Goal: Information Seeking & Learning: Learn about a topic

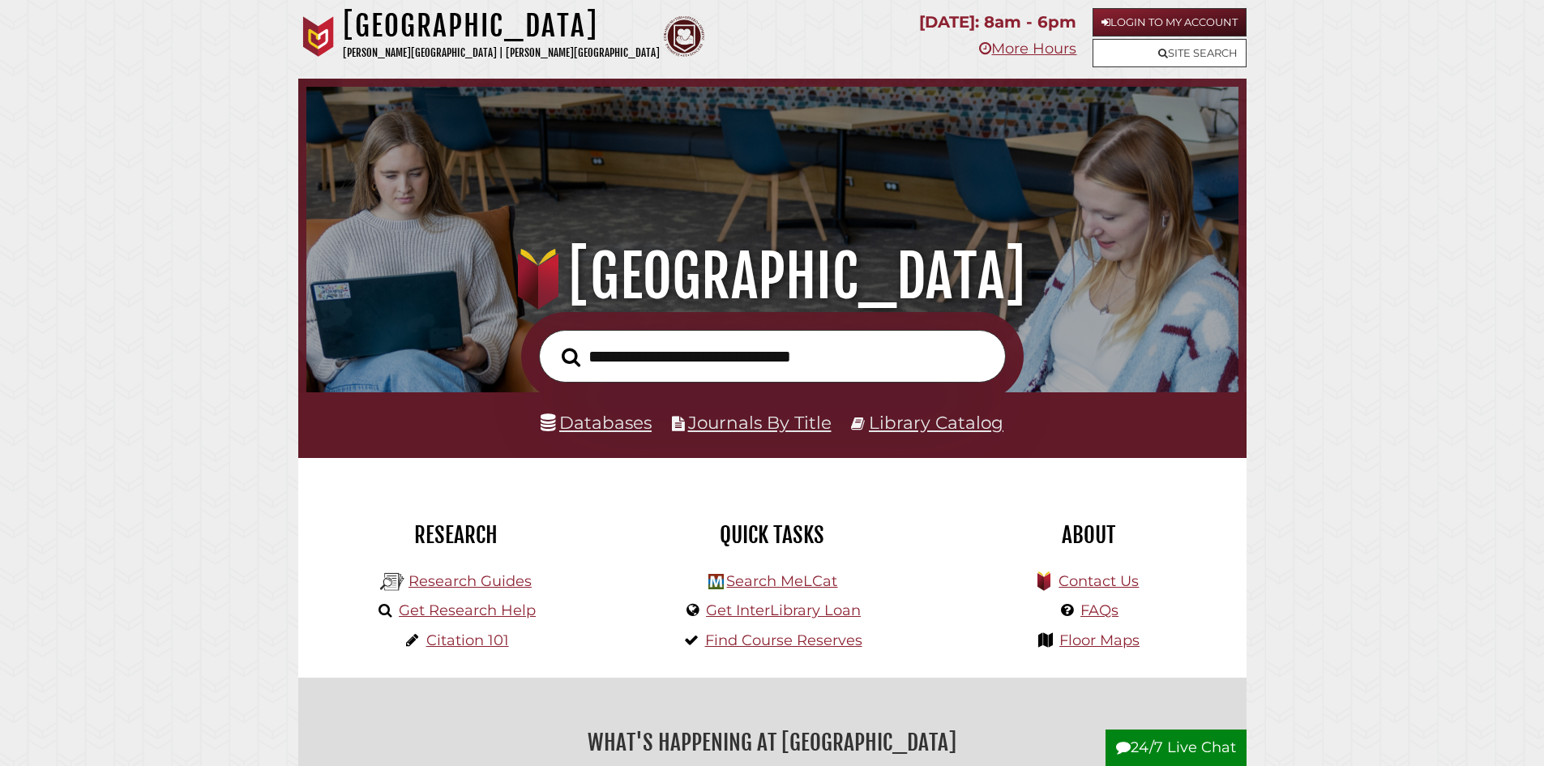
click at [1025, 265] on h1 ".heklogo-cls-1 { fill: url(#linear-gradient); } .heklogo-cls-1, .heklogo-cls-2,…" at bounding box center [772, 276] width 886 height 71
click at [1025, 204] on div ".heklogo-cls-1 { fill: url(#linear-gradient); } .heklogo-cls-1, .heklogo-cls-2,…" at bounding box center [772, 196] width 948 height 234
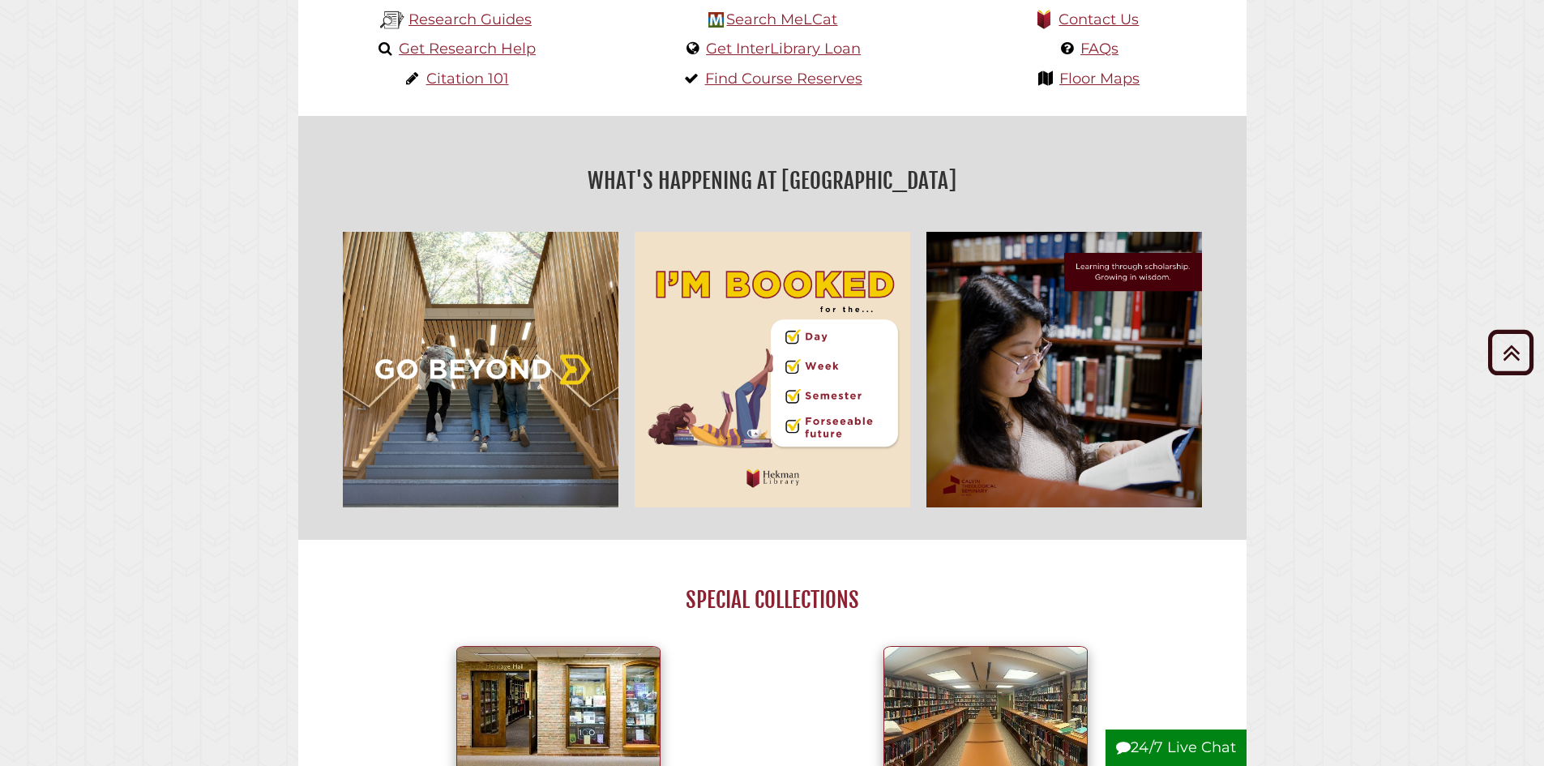
scroll to position [573, 0]
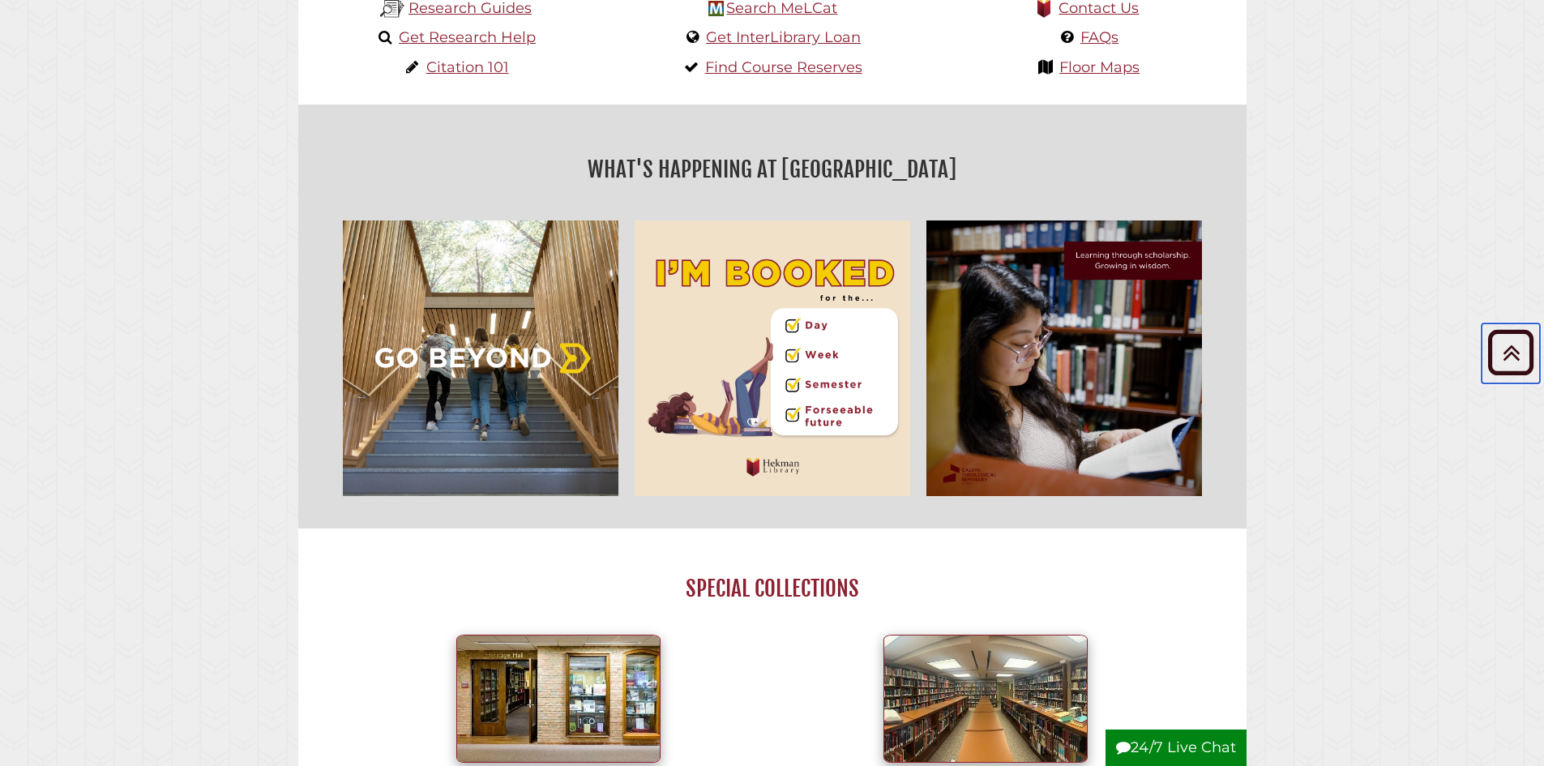
click at [1025, 349] on icon "Back to Top" at bounding box center [1511, 352] width 58 height 58
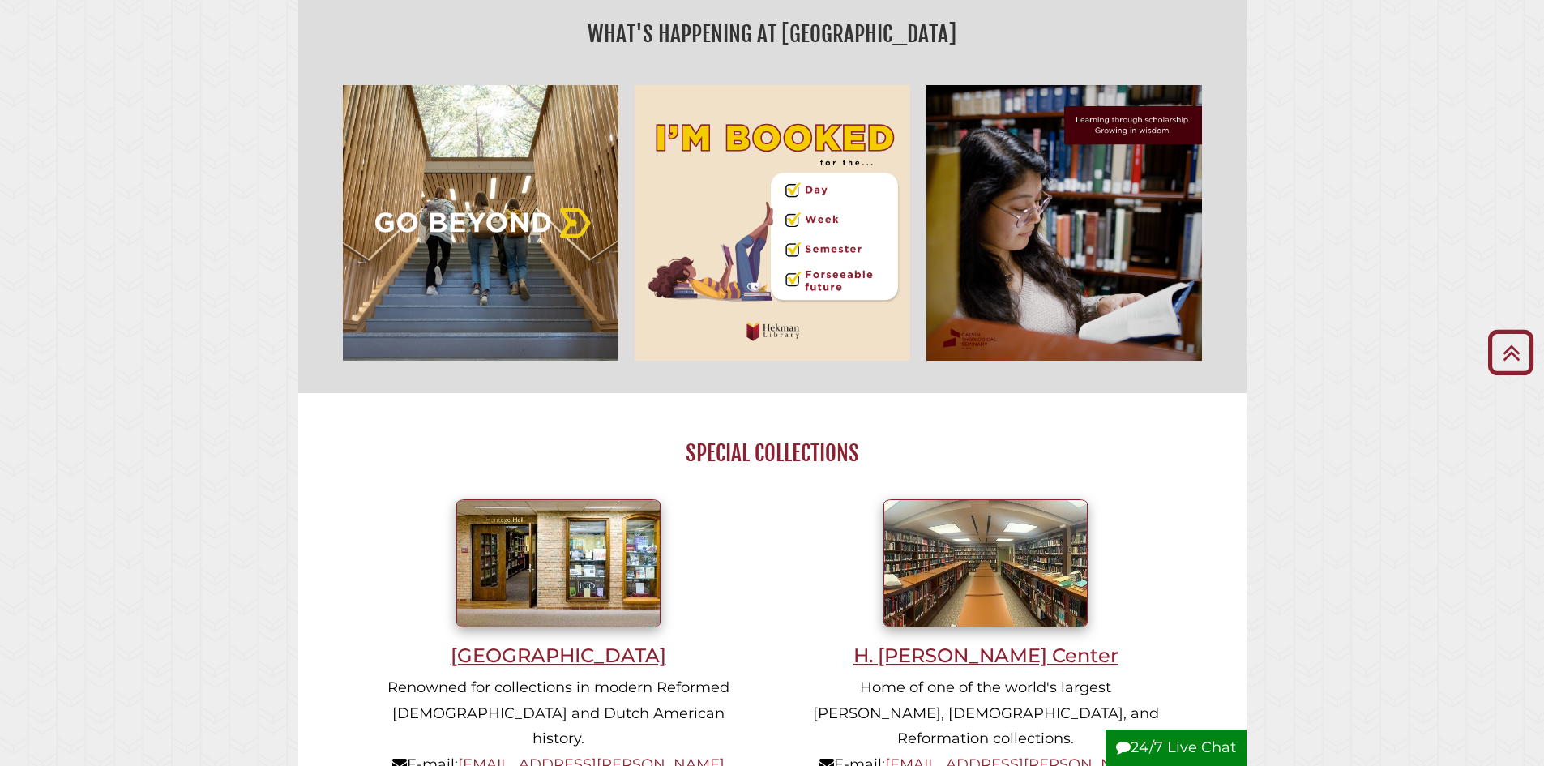
scroll to position [1668, 0]
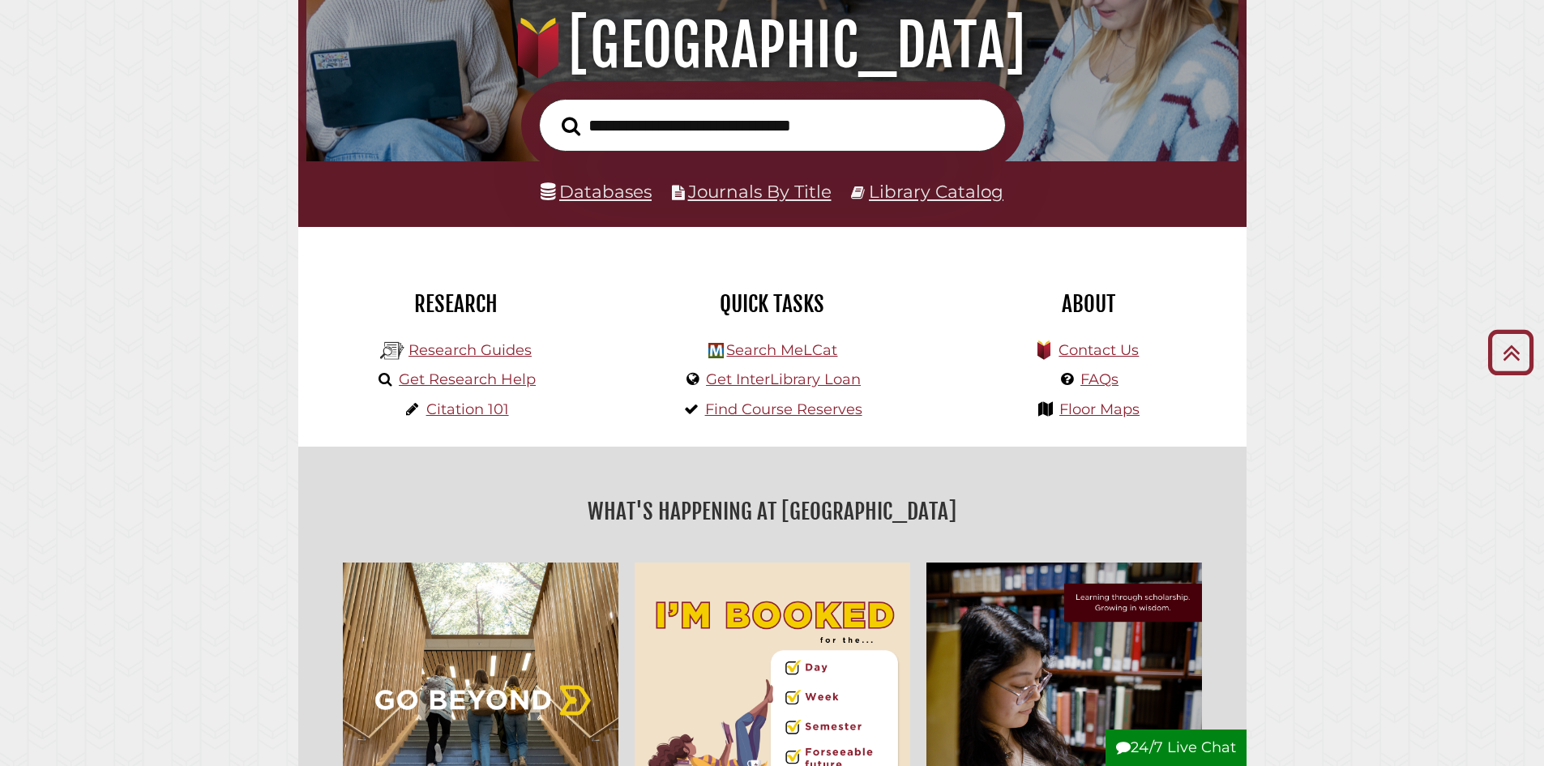
scroll to position [0, 0]
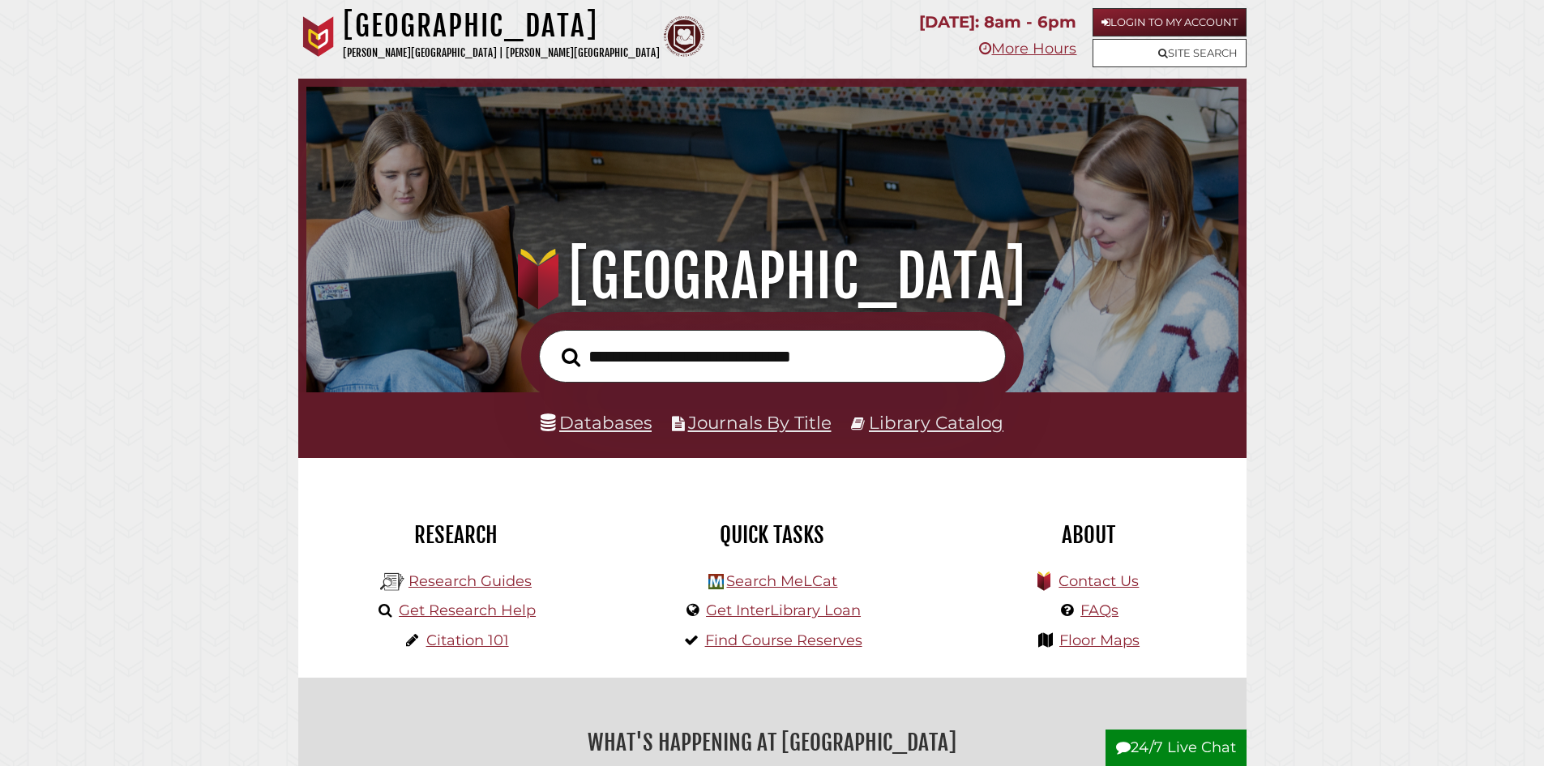
drag, startPoint x: 1396, startPoint y: 309, endPoint x: 1386, endPoint y: 310, distance: 9.8
drag, startPoint x: 1386, startPoint y: 310, endPoint x: 1329, endPoint y: 136, distance: 182.5
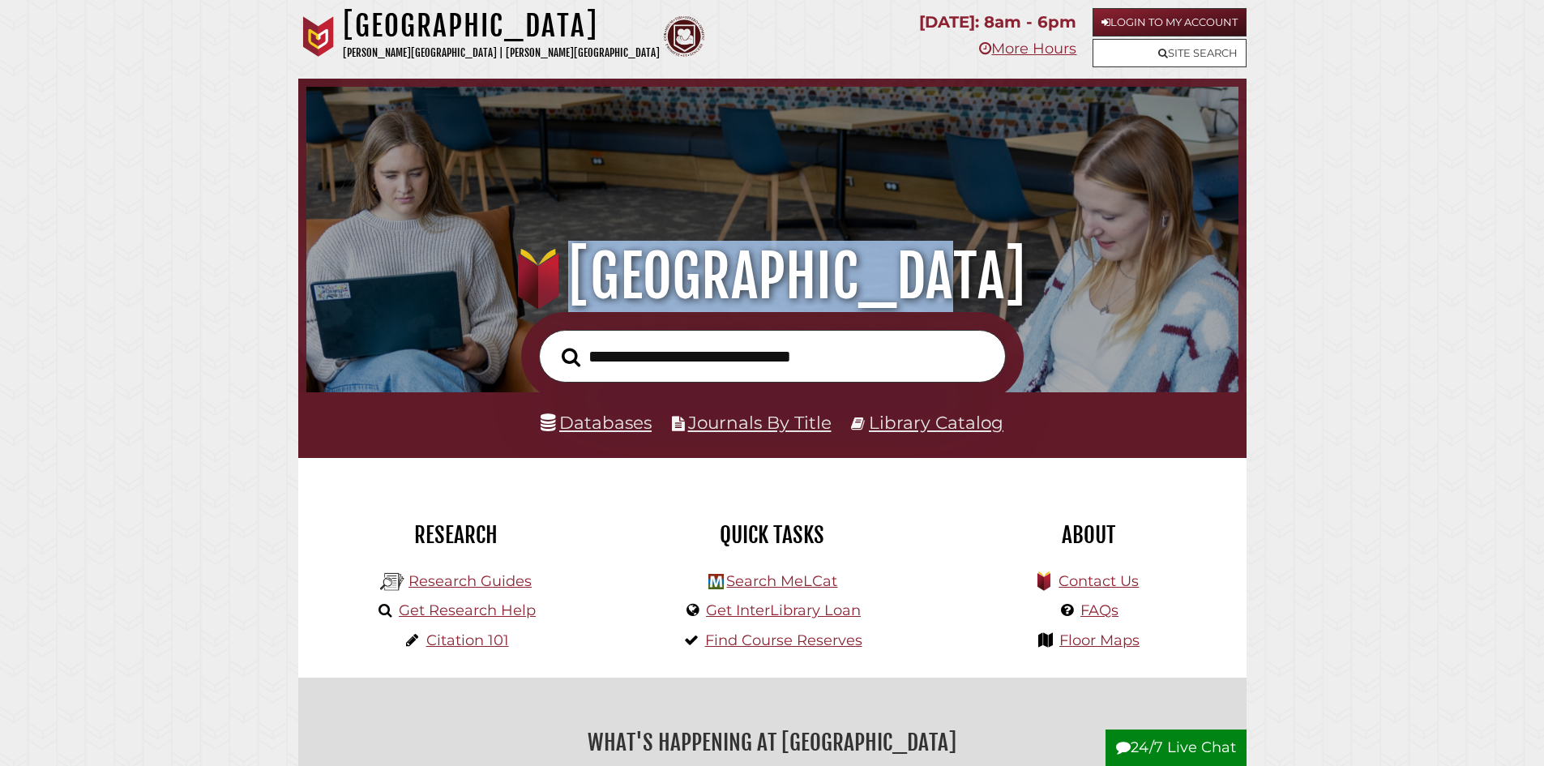
drag, startPoint x: 533, startPoint y: 258, endPoint x: 969, endPoint y: 288, distance: 436.3
click at [969, 288] on h1 ".heklogo-cls-1 { fill: url(#linear-gradient); } .heklogo-cls-1, .heklogo-cls-2,…" at bounding box center [772, 276] width 886 height 71
click at [1025, 292] on h1 ".heklogo-cls-1 { fill: url(#linear-gradient); } .heklogo-cls-1, .heklogo-cls-2,…" at bounding box center [772, 276] width 886 height 71
click at [788, 271] on h1 ".heklogo-cls-1 { fill: url(#linear-gradient); } .heklogo-cls-1, .heklogo-cls-2,…" at bounding box center [772, 276] width 886 height 71
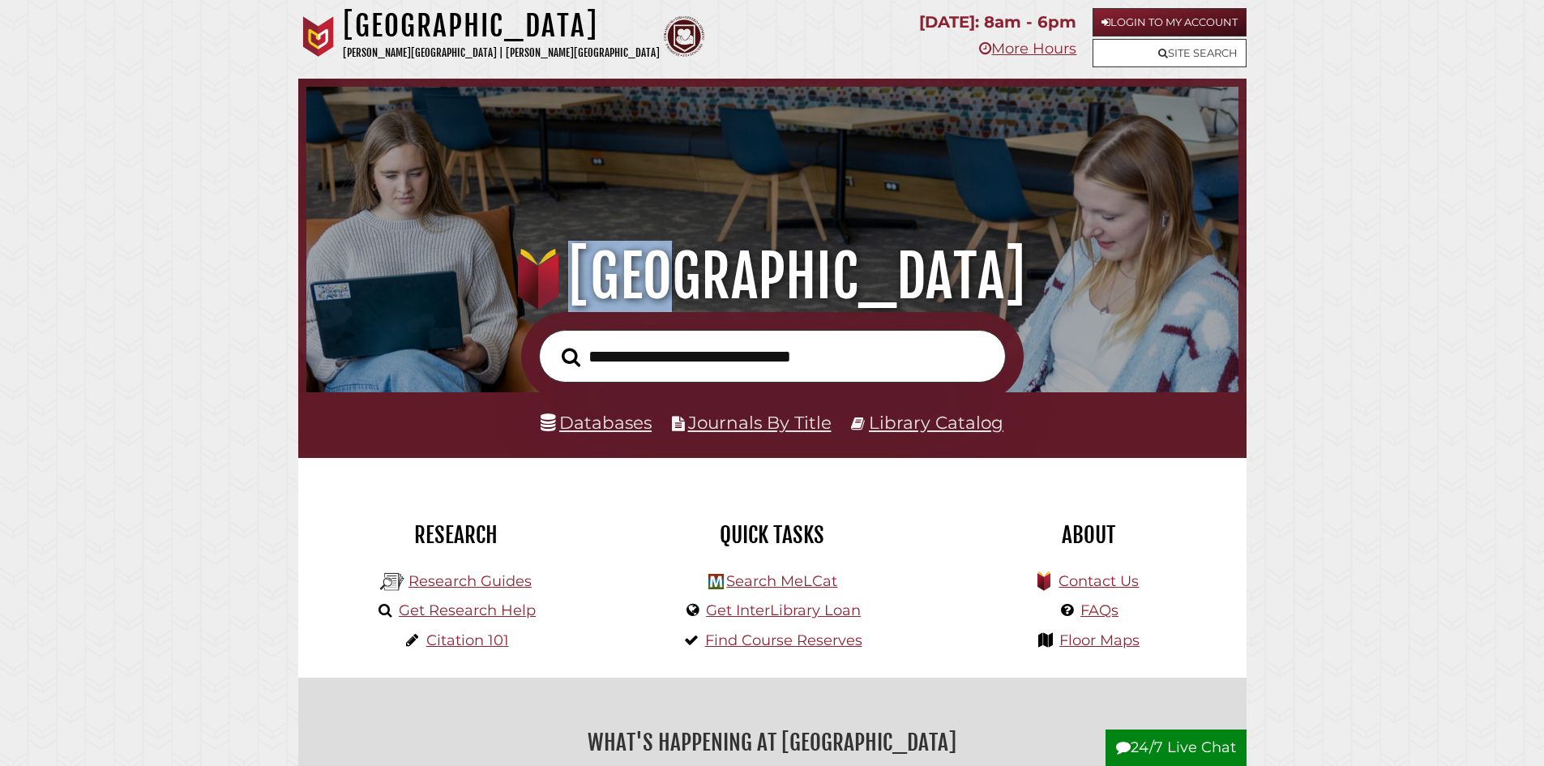
drag, startPoint x: 634, startPoint y: 270, endPoint x: 744, endPoint y: 284, distance: 111.1
click at [744, 284] on h1 ".heklogo-cls-1 { fill: url(#linear-gradient); } .heklogo-cls-1, .heklogo-cls-2,…" at bounding box center [772, 276] width 886 height 71
click at [691, 280] on h1 ".heklogo-cls-1 { fill: url(#linear-gradient); } .heklogo-cls-1, .heklogo-cls-2,…" at bounding box center [772, 276] width 886 height 71
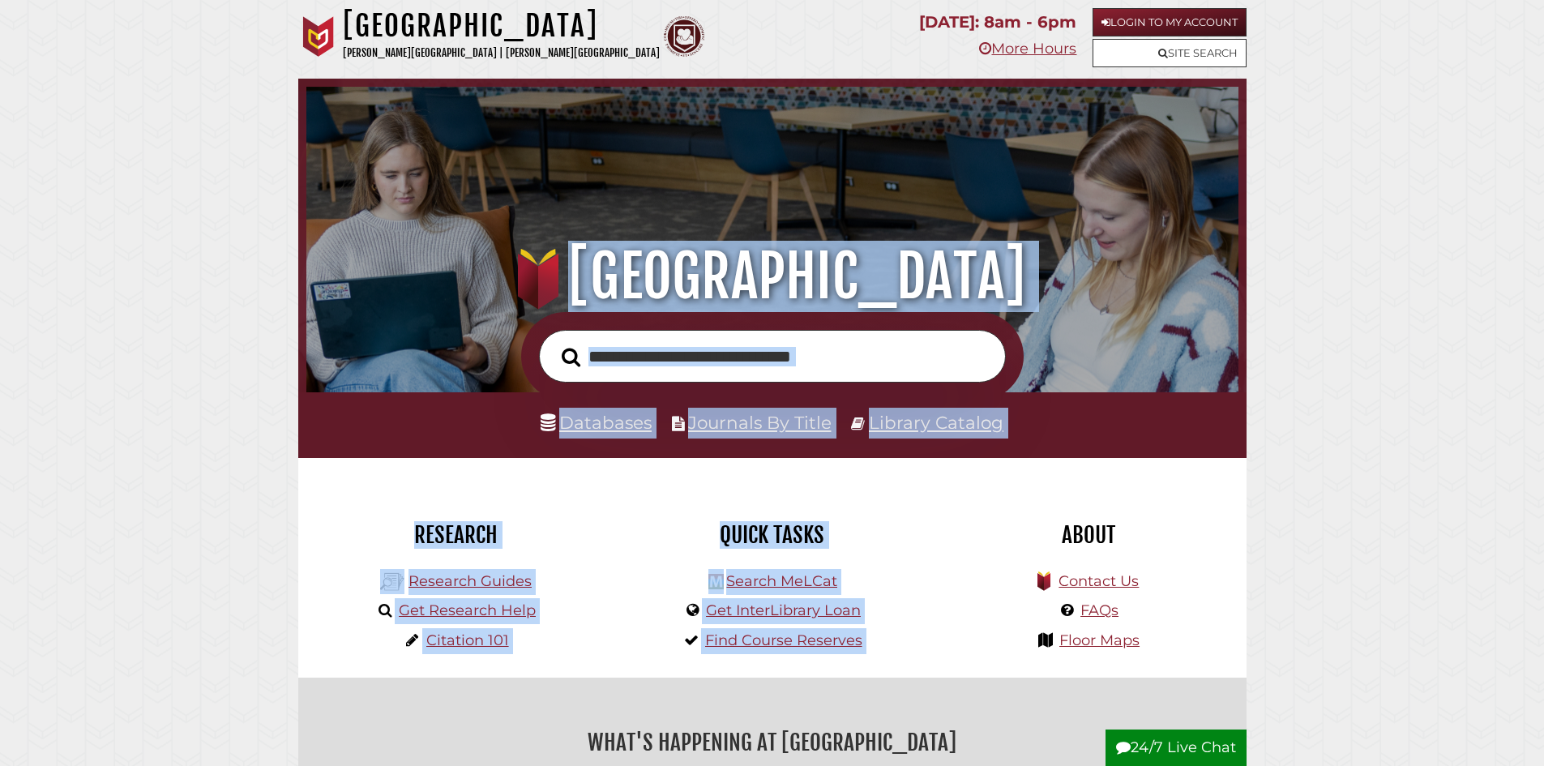
drag, startPoint x: 557, startPoint y: 271, endPoint x: 1030, endPoint y: 477, distance: 516.2
drag, startPoint x: 1097, startPoint y: 363, endPoint x: 1086, endPoint y: 366, distance: 11.6
click at [1025, 363] on div at bounding box center [772, 356] width 948 height 88
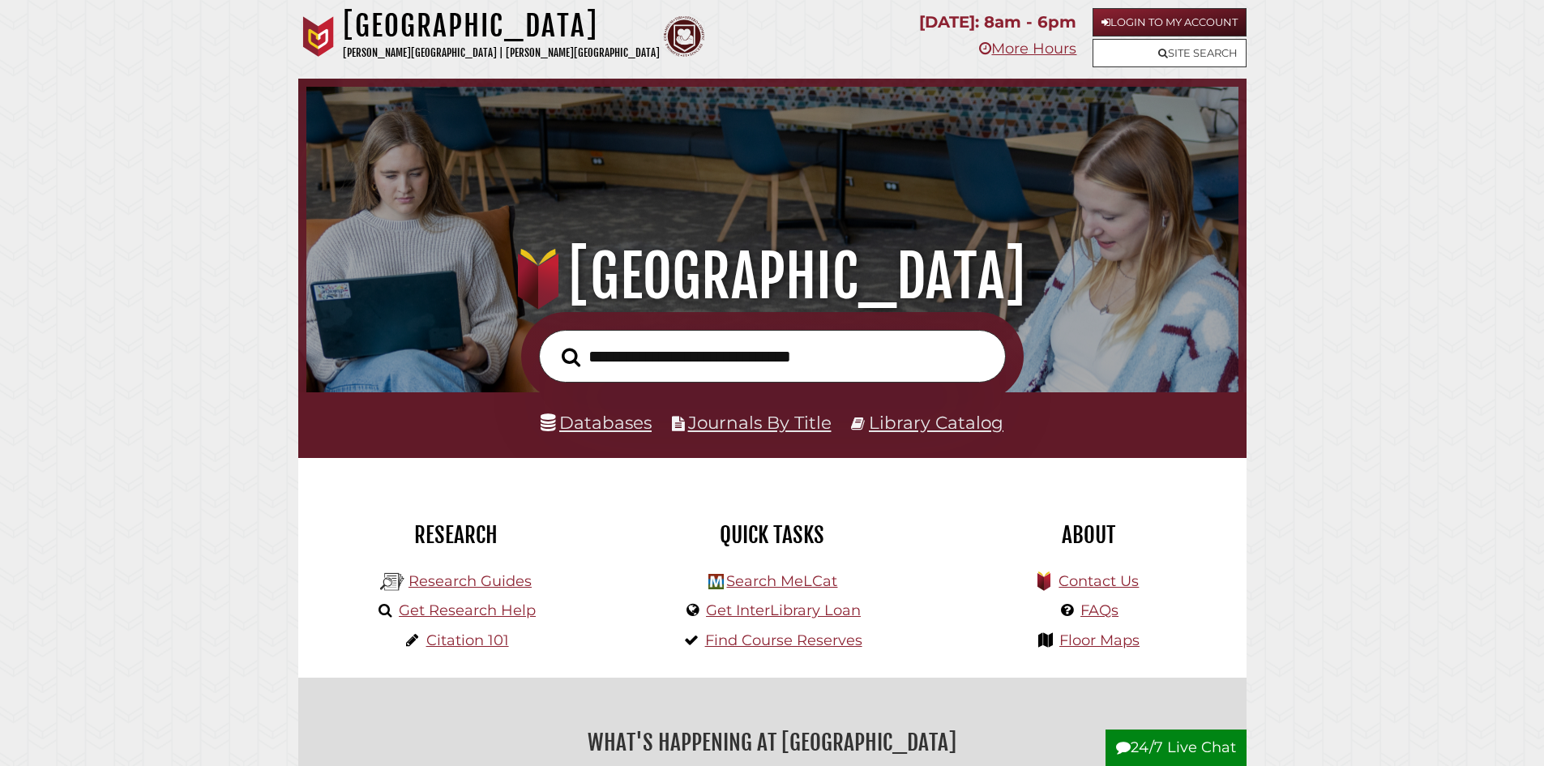
click at [460, 586] on link "Research Guides" at bounding box center [470, 581] width 123 height 18
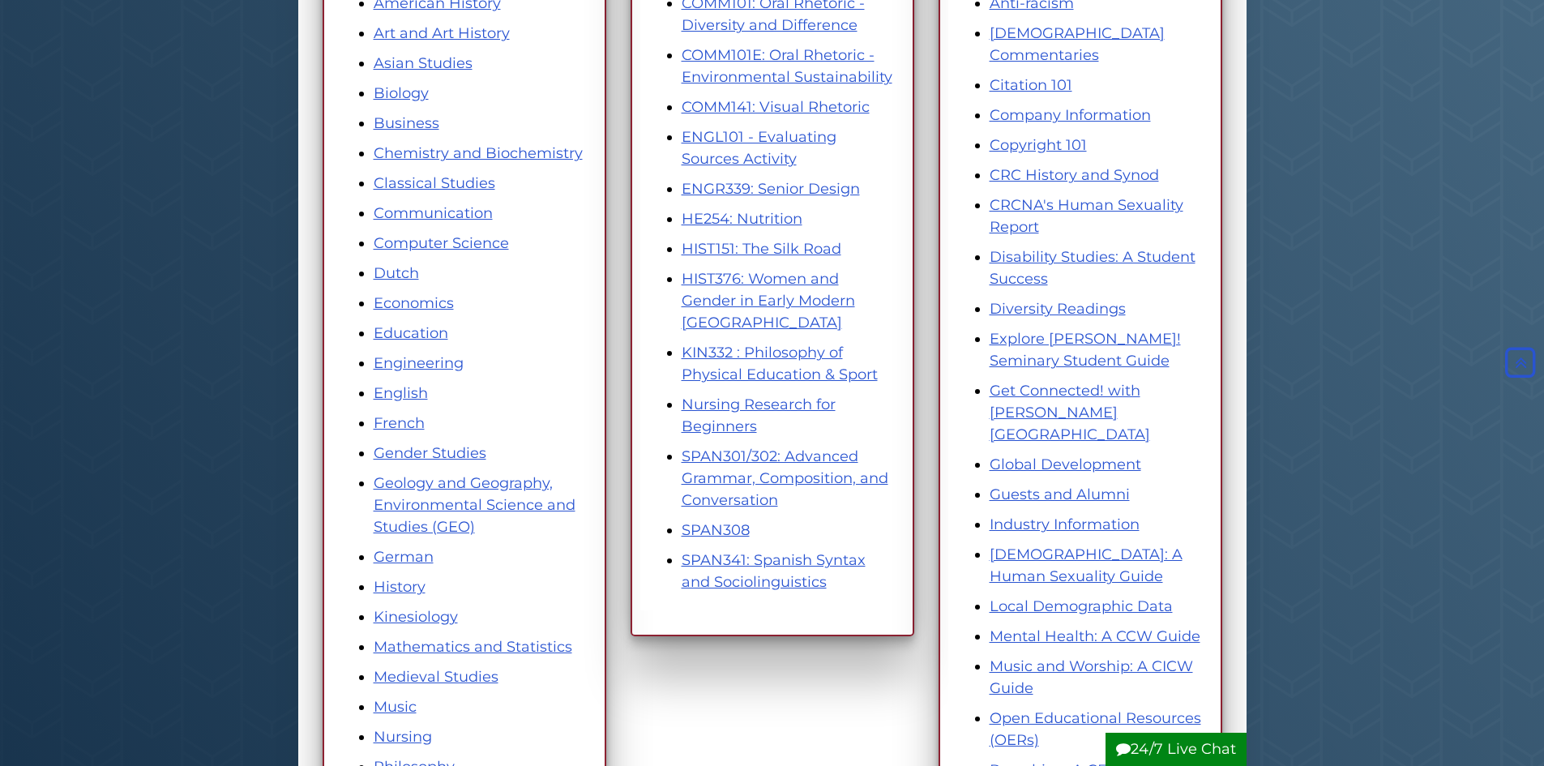
scroll to position [358, 0]
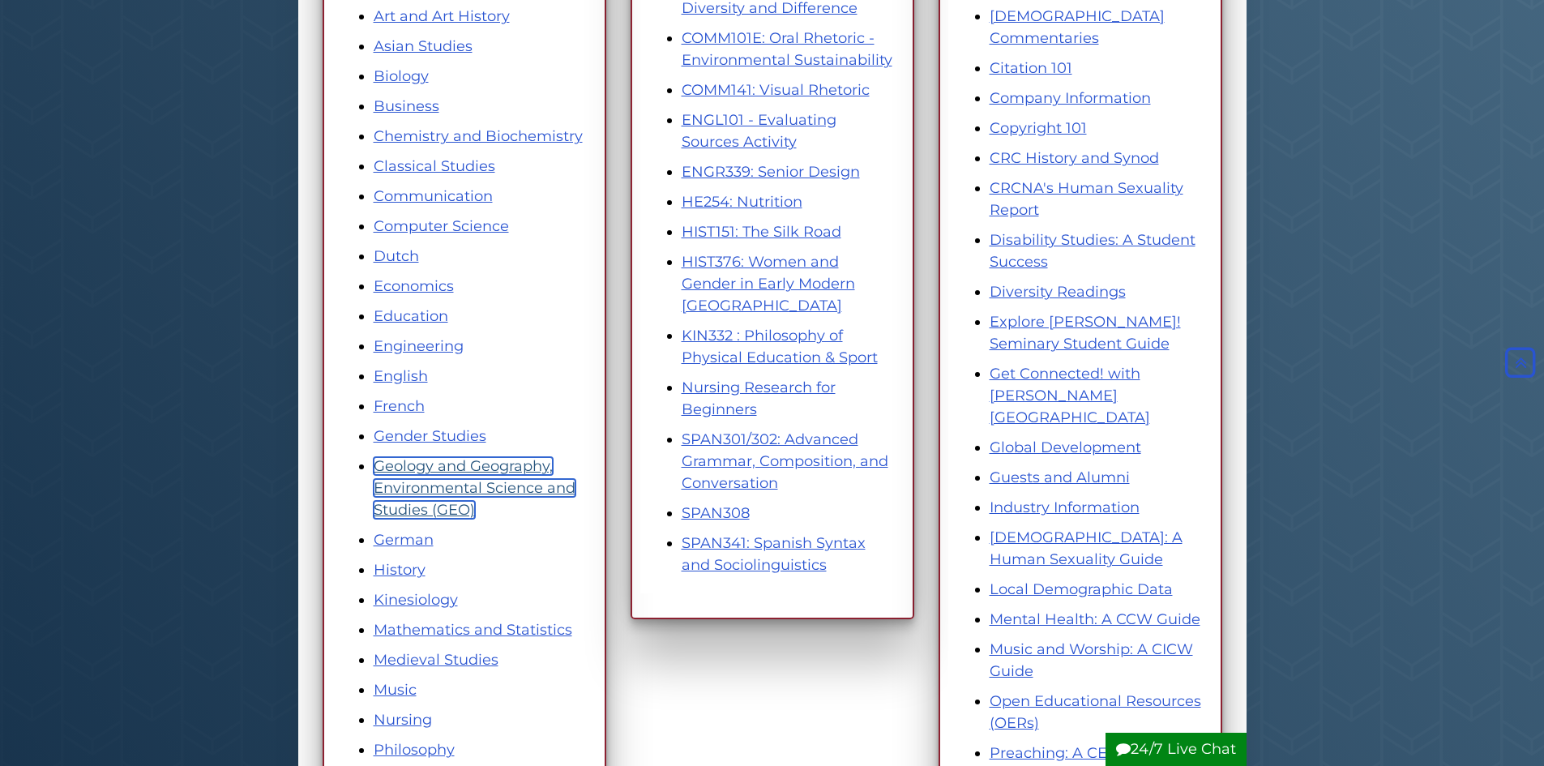
click at [401, 470] on link "Geology and Geography, Environmental Science and Studies (GEO)" at bounding box center [475, 488] width 202 height 62
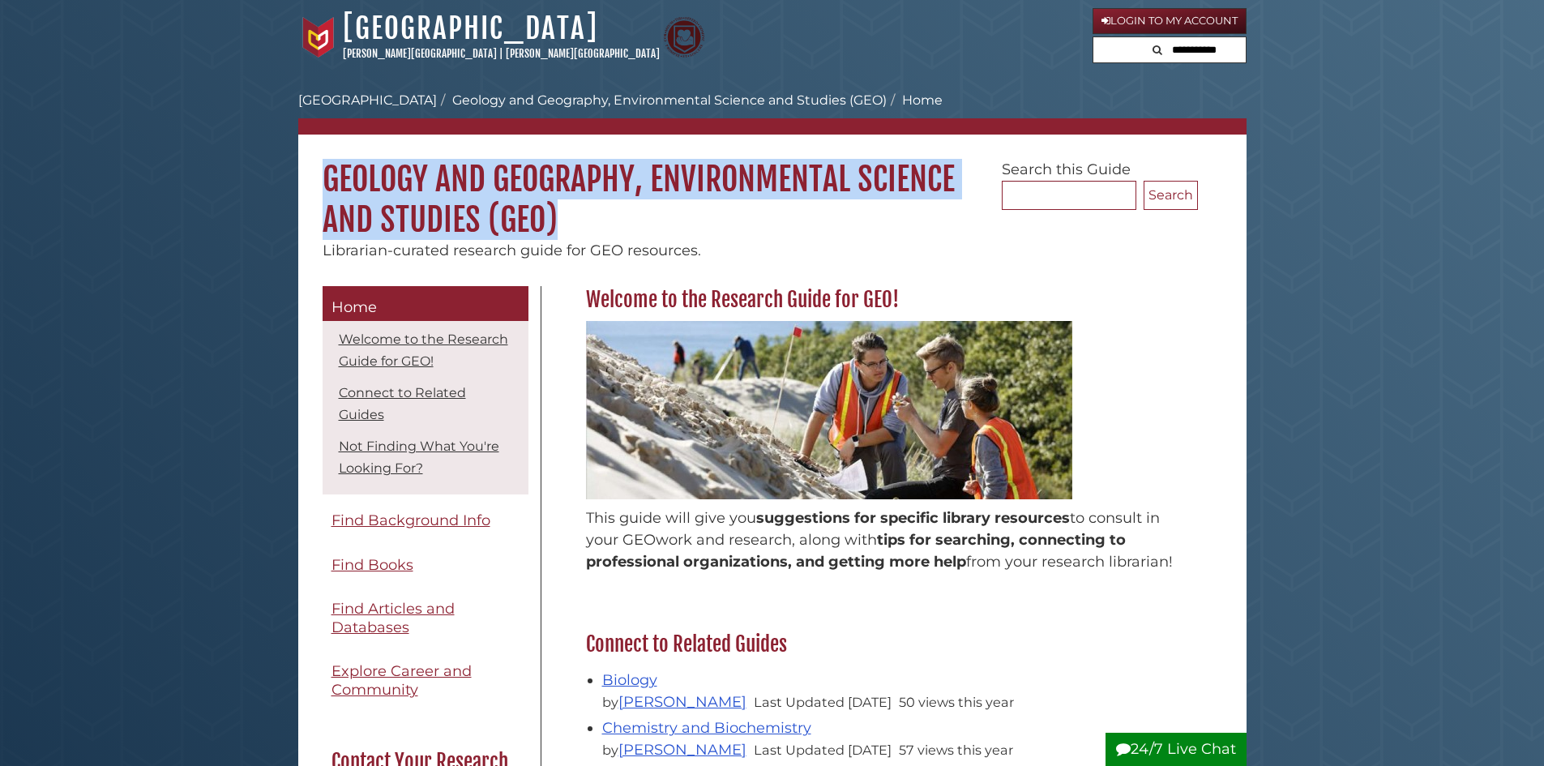
drag, startPoint x: 327, startPoint y: 167, endPoint x: 607, endPoint y: 215, distance: 283.7
click at [607, 215] on h1 "Geology and Geography, Environmental Science and Studies (GEO)" at bounding box center [772, 187] width 948 height 105
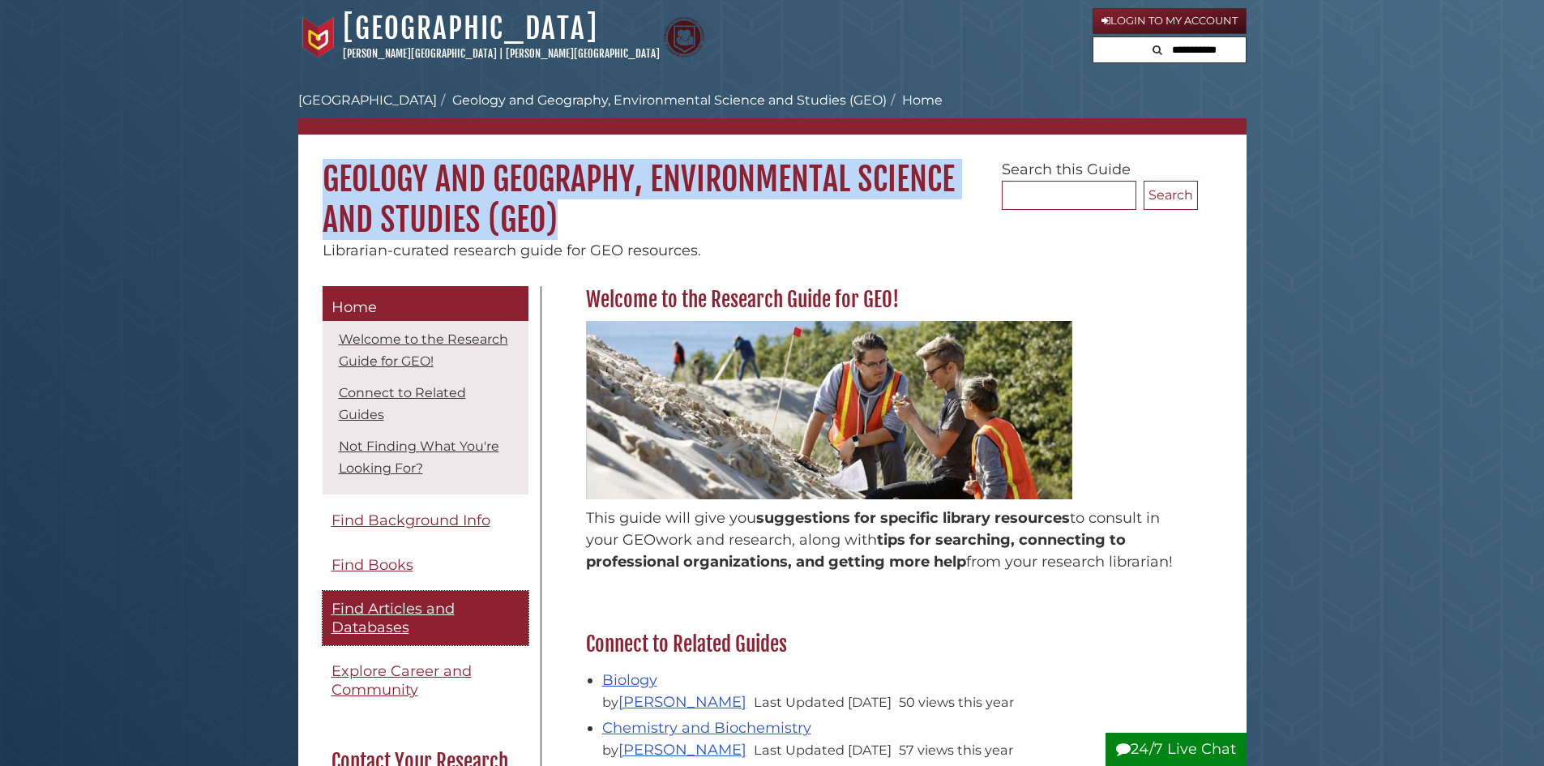
click at [381, 630] on span "Find Articles and Databases" at bounding box center [393, 618] width 123 height 36
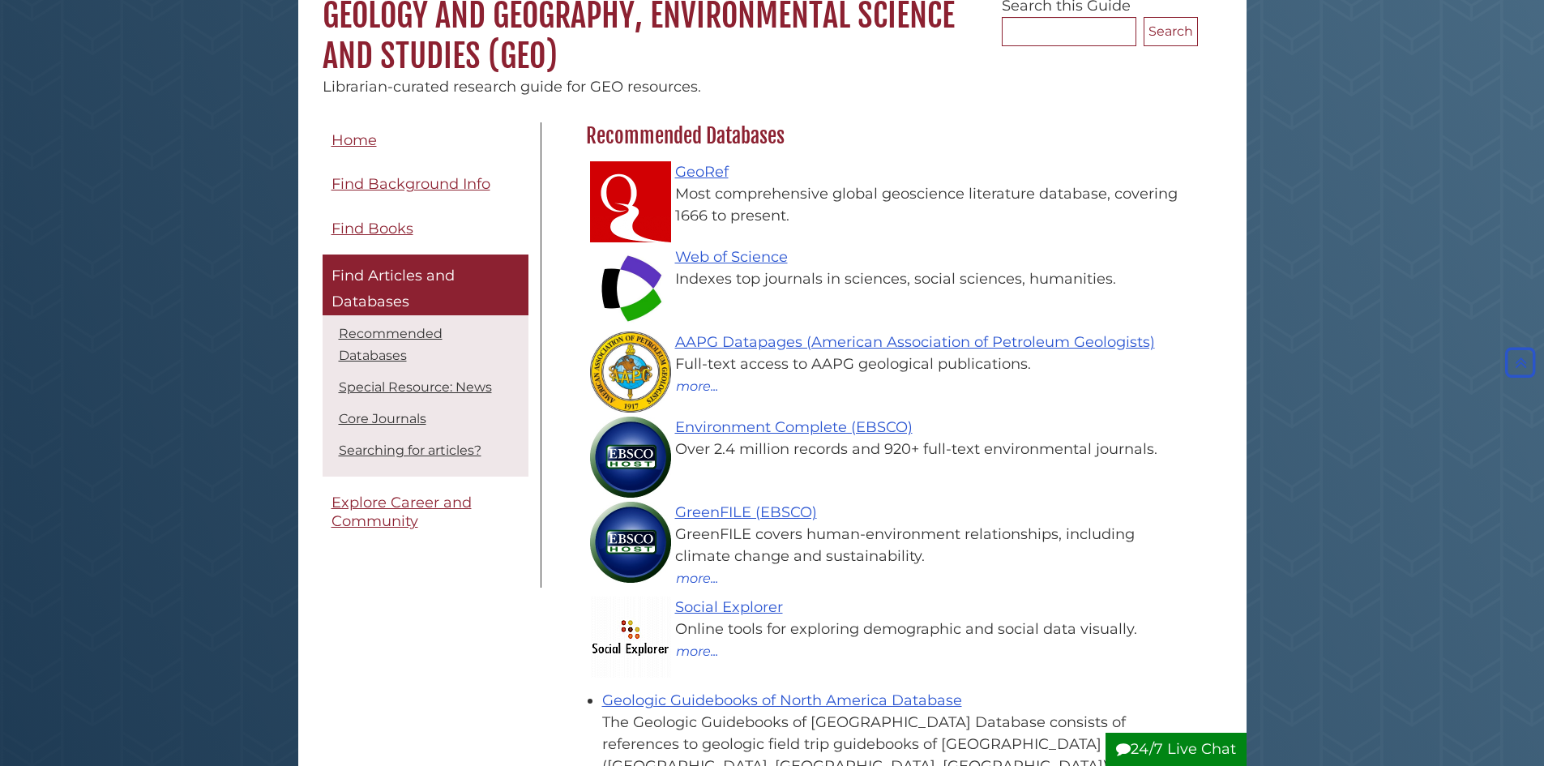
scroll to position [162, 0]
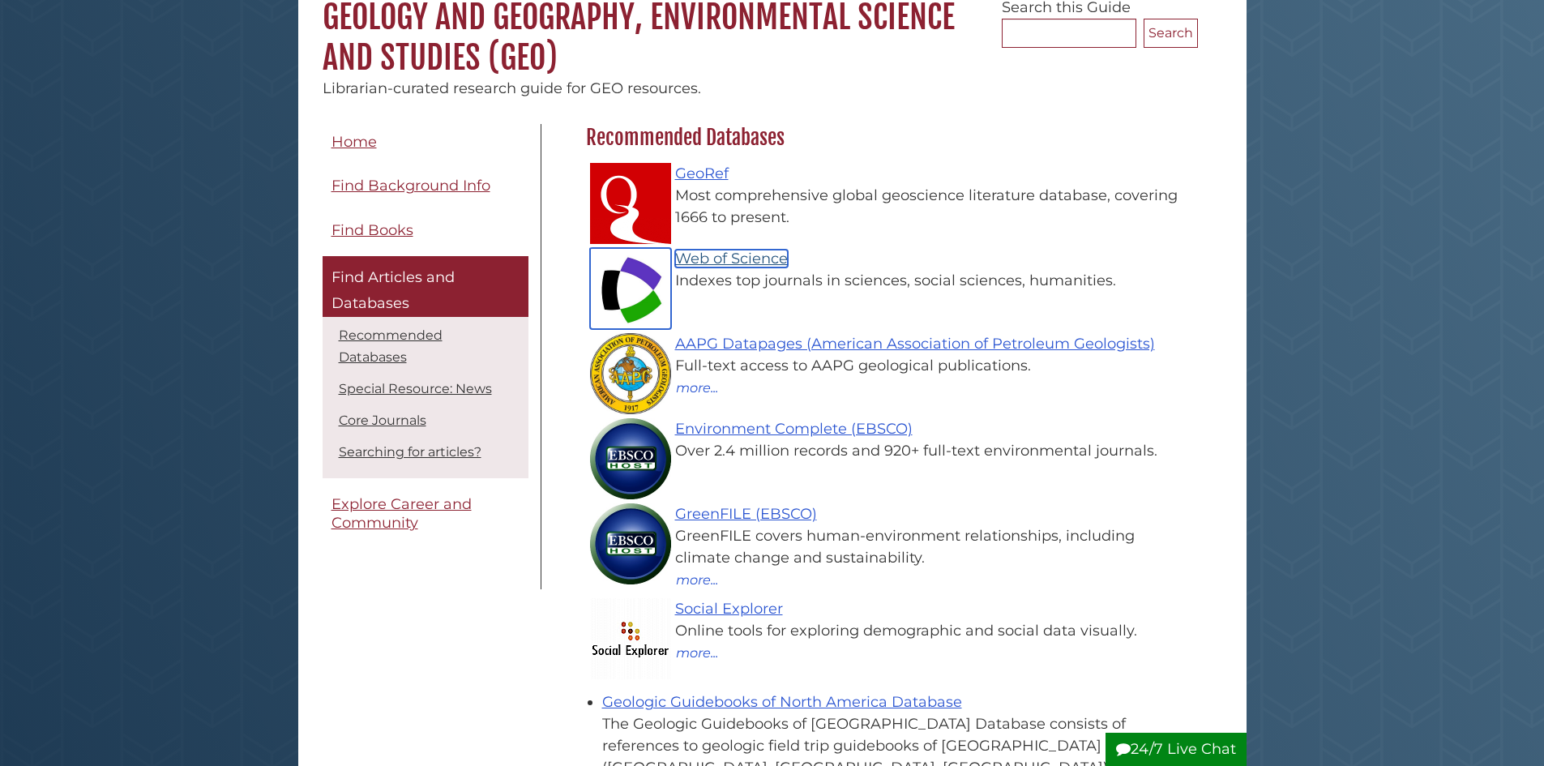
click at [770, 251] on link "Web of Science" at bounding box center [731, 259] width 113 height 18
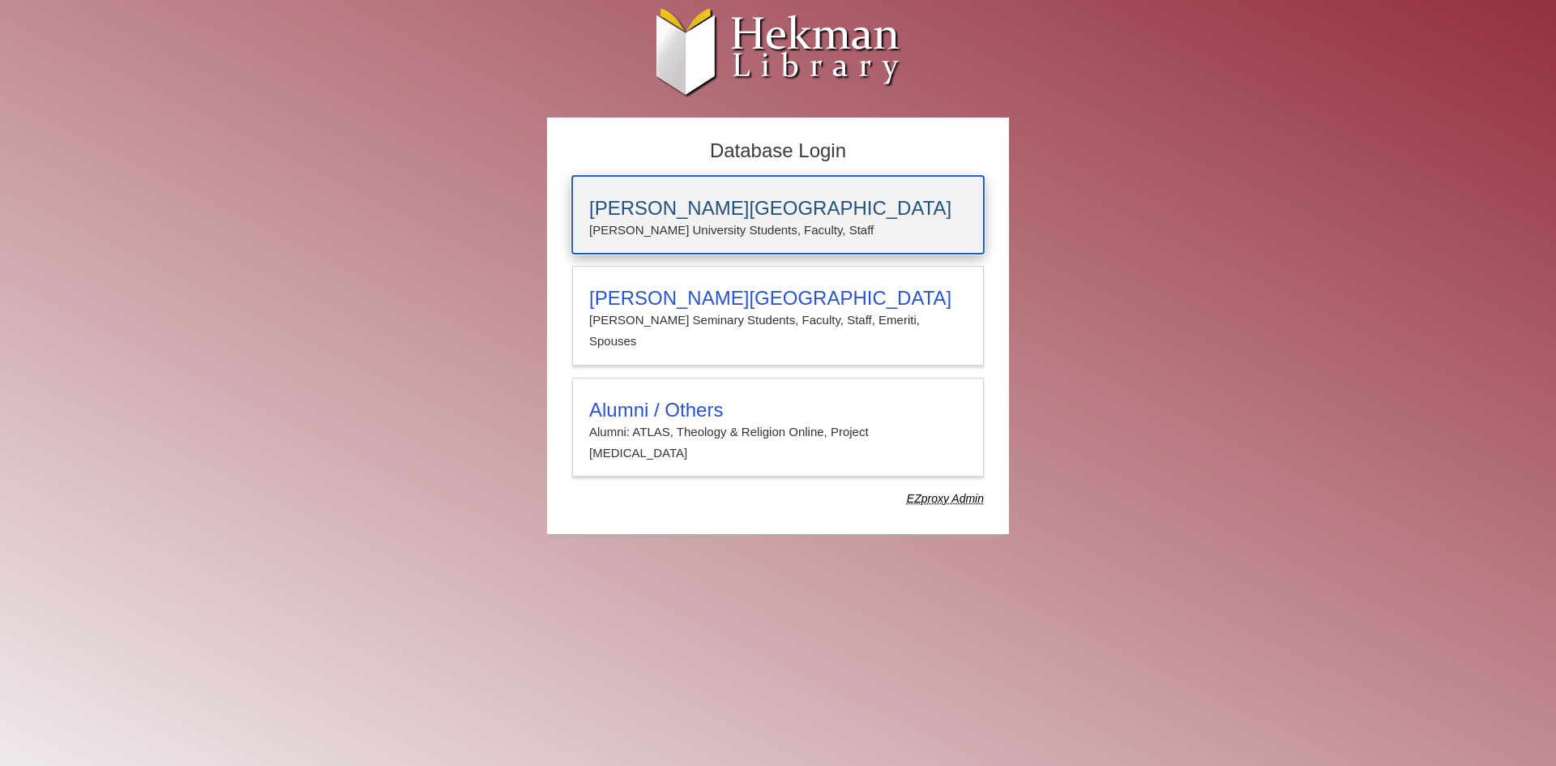
click at [796, 208] on h3 "[PERSON_NAME][GEOGRAPHIC_DATA]" at bounding box center [778, 208] width 378 height 23
